Goal: Task Accomplishment & Management: Complete application form

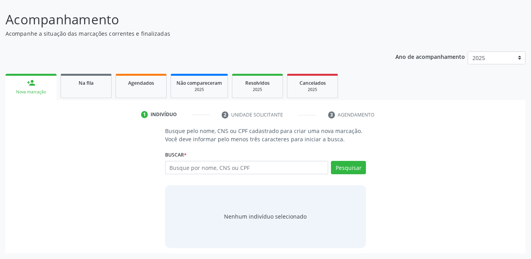
scroll to position [55, 0]
click at [218, 167] on input "text" at bounding box center [246, 167] width 163 height 13
click at [187, 166] on input "text" at bounding box center [246, 167] width 163 height 13
type input "2"
type input "1"
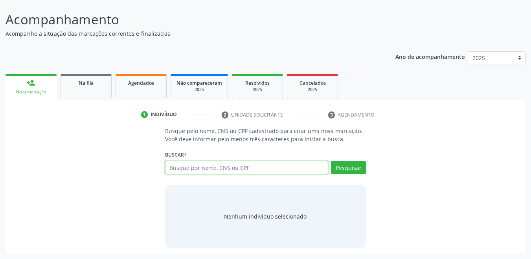
click at [220, 167] on input "text" at bounding box center [246, 167] width 163 height 13
type input "704103124997073"
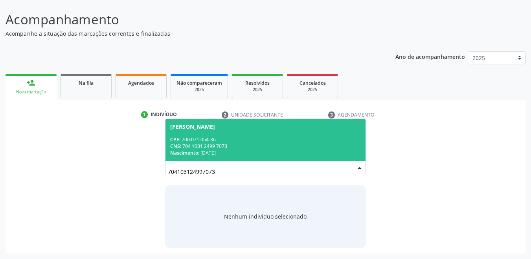
click at [224, 141] on div "CPF: 700.071.054-36" at bounding box center [265, 139] width 191 height 7
click at [284, 140] on p "Busque pelo nome, CNS ou CPF cadastrado para criar uma nova marcação. Você deve…" at bounding box center [265, 135] width 201 height 17
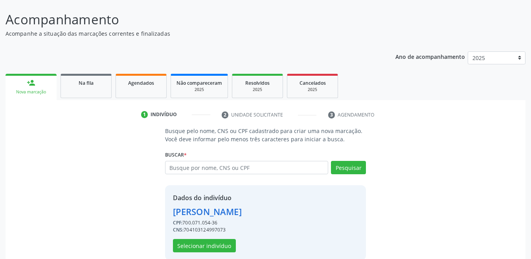
scroll to position [67, 0]
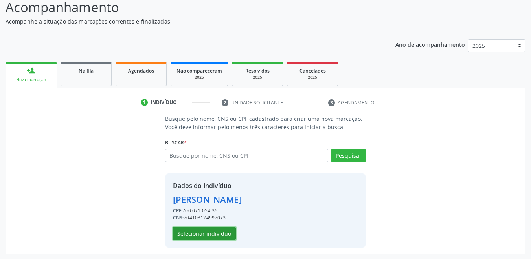
click at [224, 237] on button "Selecionar indivíduo" at bounding box center [204, 233] width 63 height 13
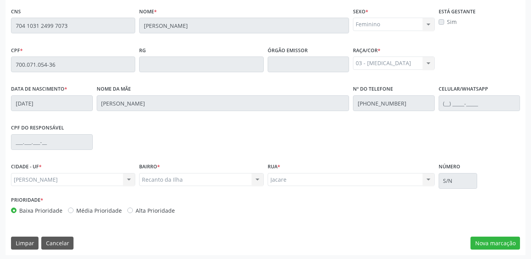
scroll to position [200, 0]
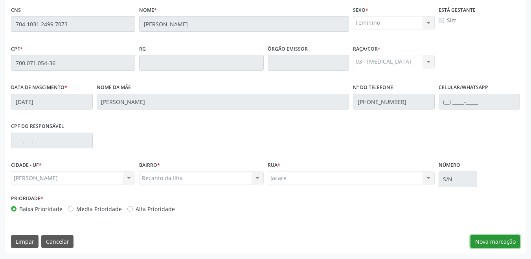
drag, startPoint x: 491, startPoint y: 242, endPoint x: 488, endPoint y: 231, distance: 11.9
click at [492, 242] on button "Nova marcação" at bounding box center [495, 241] width 50 height 13
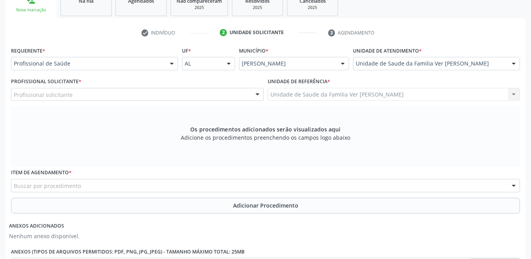
scroll to position [122, 0]
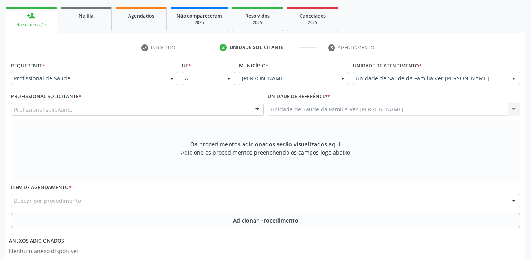
click at [119, 111] on div "Profissional solicitante" at bounding box center [137, 109] width 253 height 13
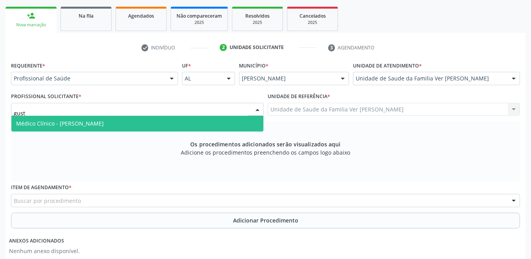
type input "gusta"
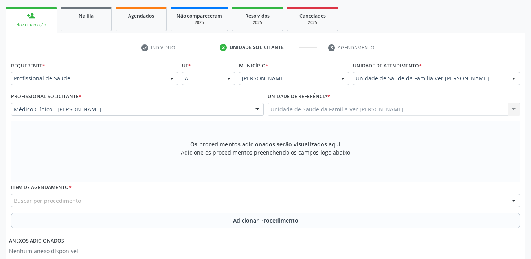
click at [129, 201] on div "Buscar por procedimento" at bounding box center [265, 200] width 509 height 13
type input "psqu"
